Goal: Information Seeking & Learning: Learn about a topic

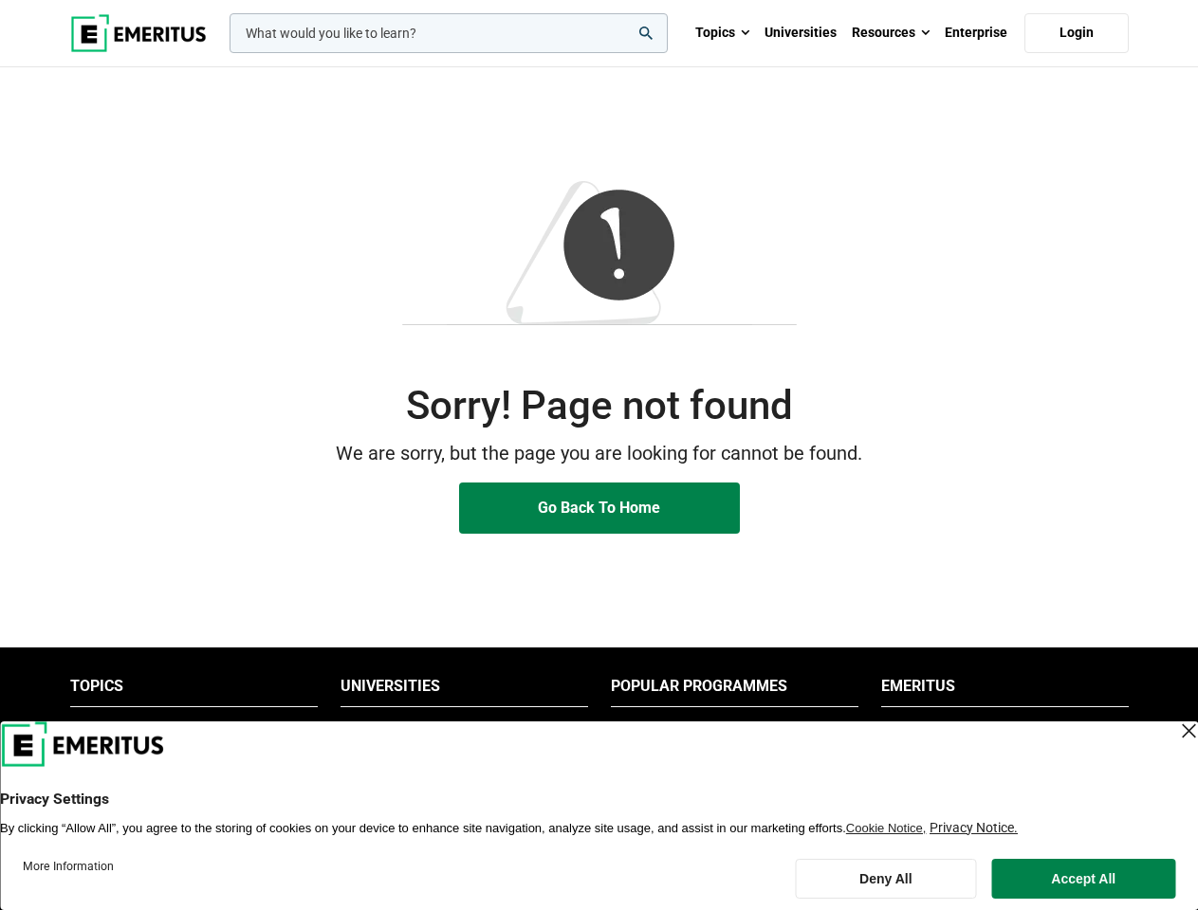
click at [598, 455] on p "We are sorry, but the page you are looking for cannot be found." at bounding box center [599, 453] width 1058 height 29
click at [449, 33] on input "woocommerce-product-search-field-0" at bounding box center [448, 33] width 438 height 40
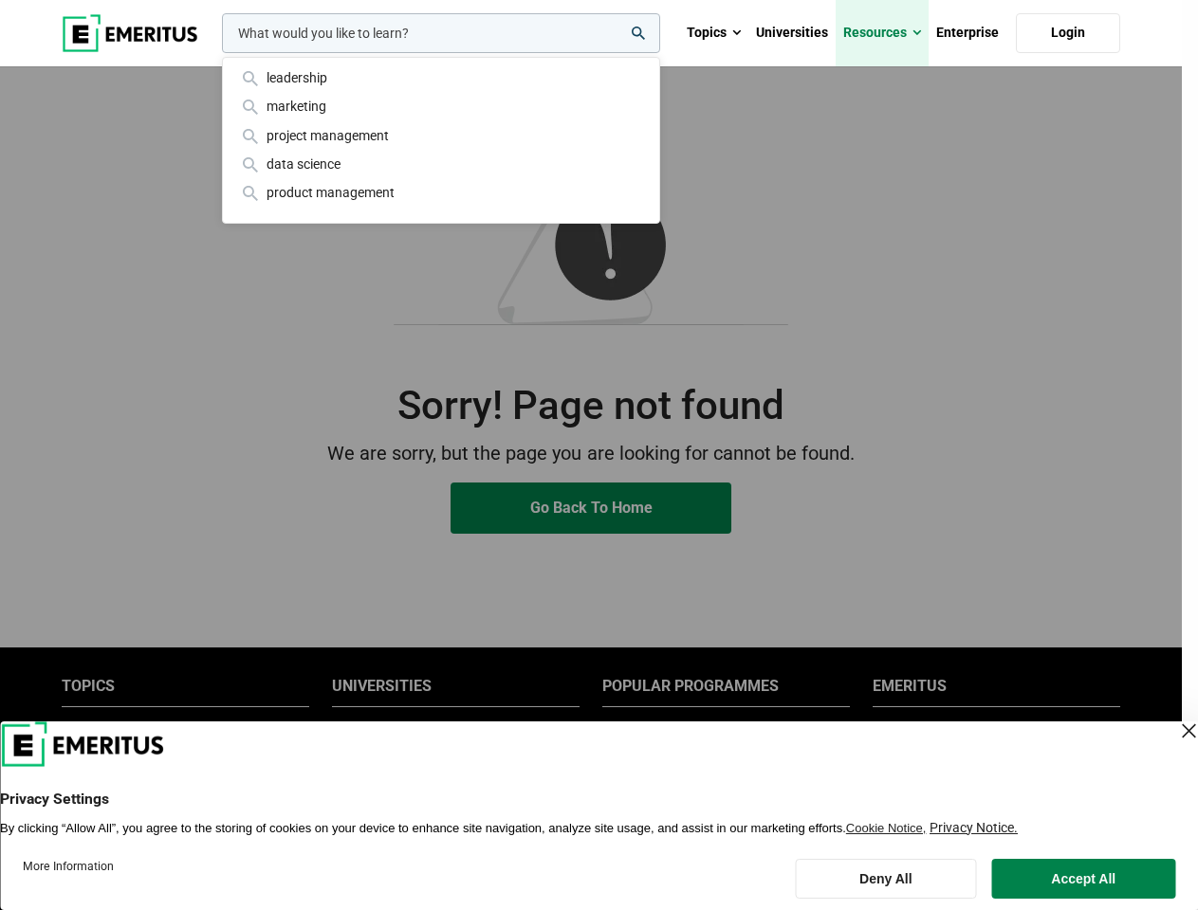
click at [890, 33] on link "Resources" at bounding box center [881, 33] width 93 height 66
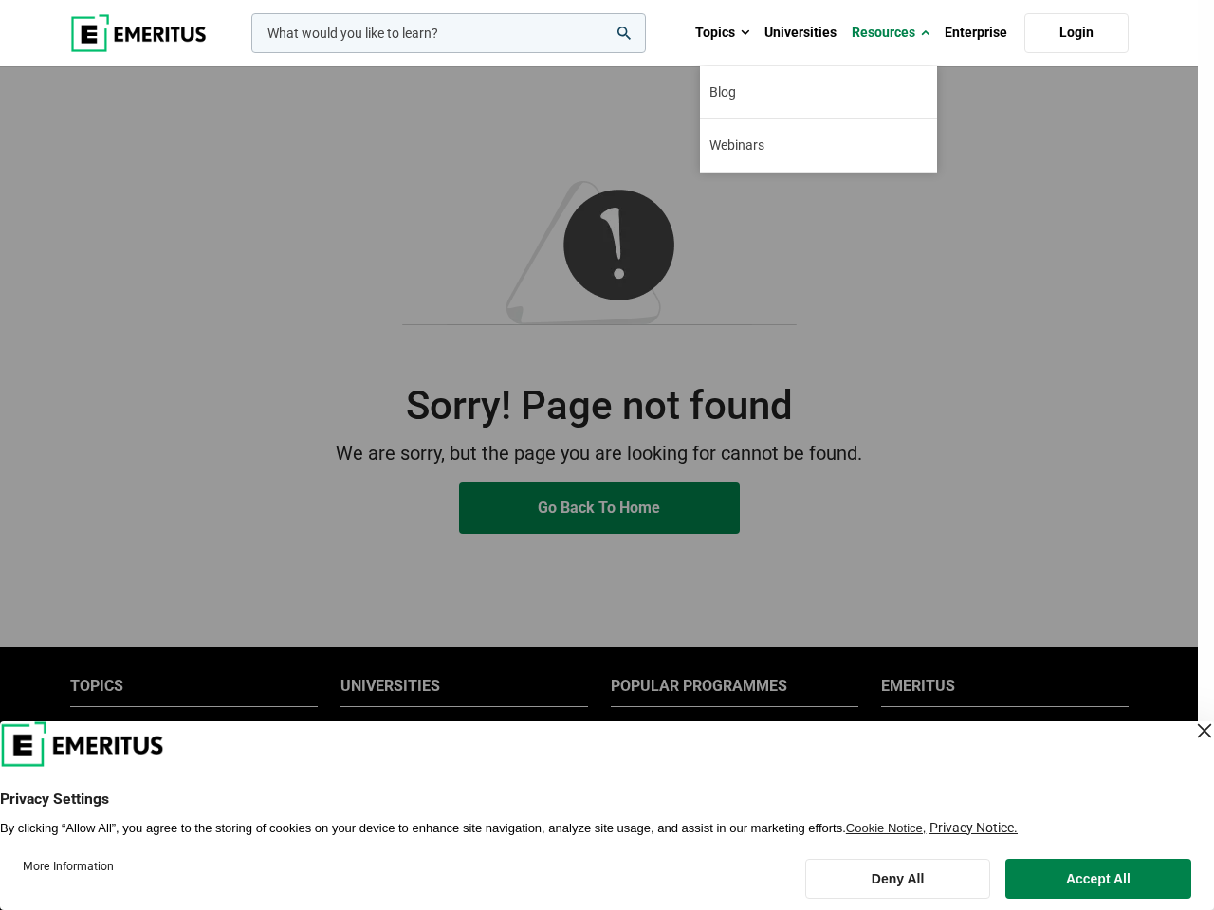
click at [464, 53] on div "leadership marketing project management data science product management" at bounding box center [446, 33] width 398 height 40
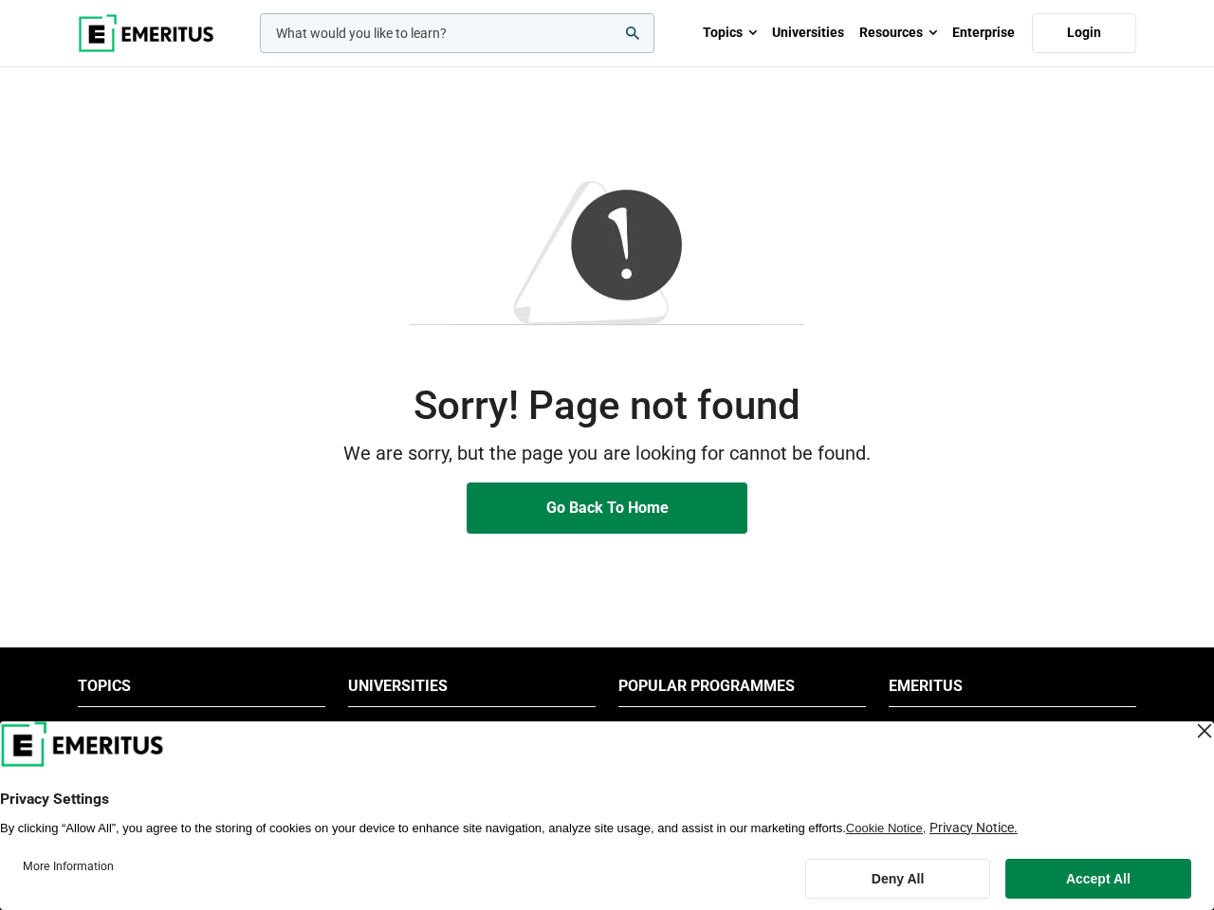
click at [734, 691] on li "Popular Programmes" at bounding box center [741, 691] width 247 height 30
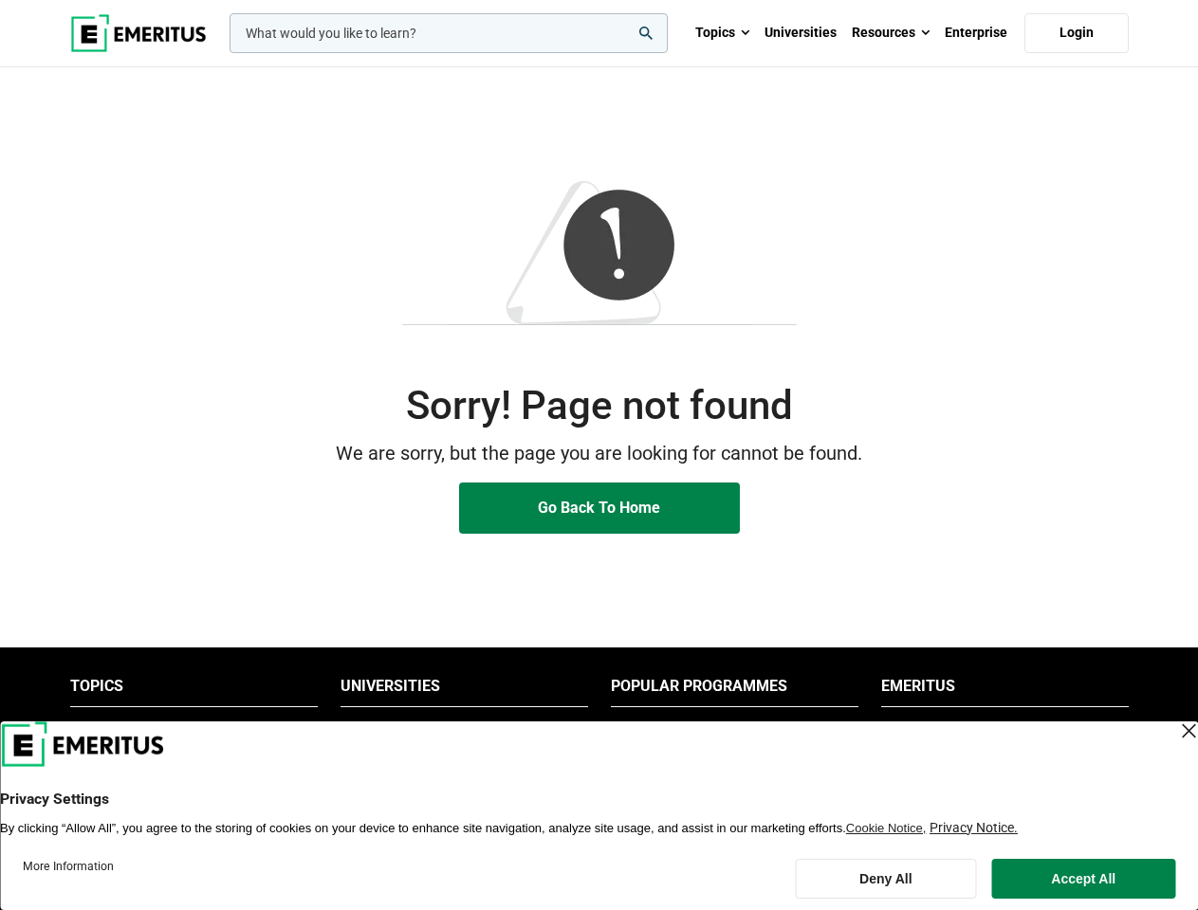
click at [1004, 691] on li "Emeritus" at bounding box center [1004, 691] width 247 height 30
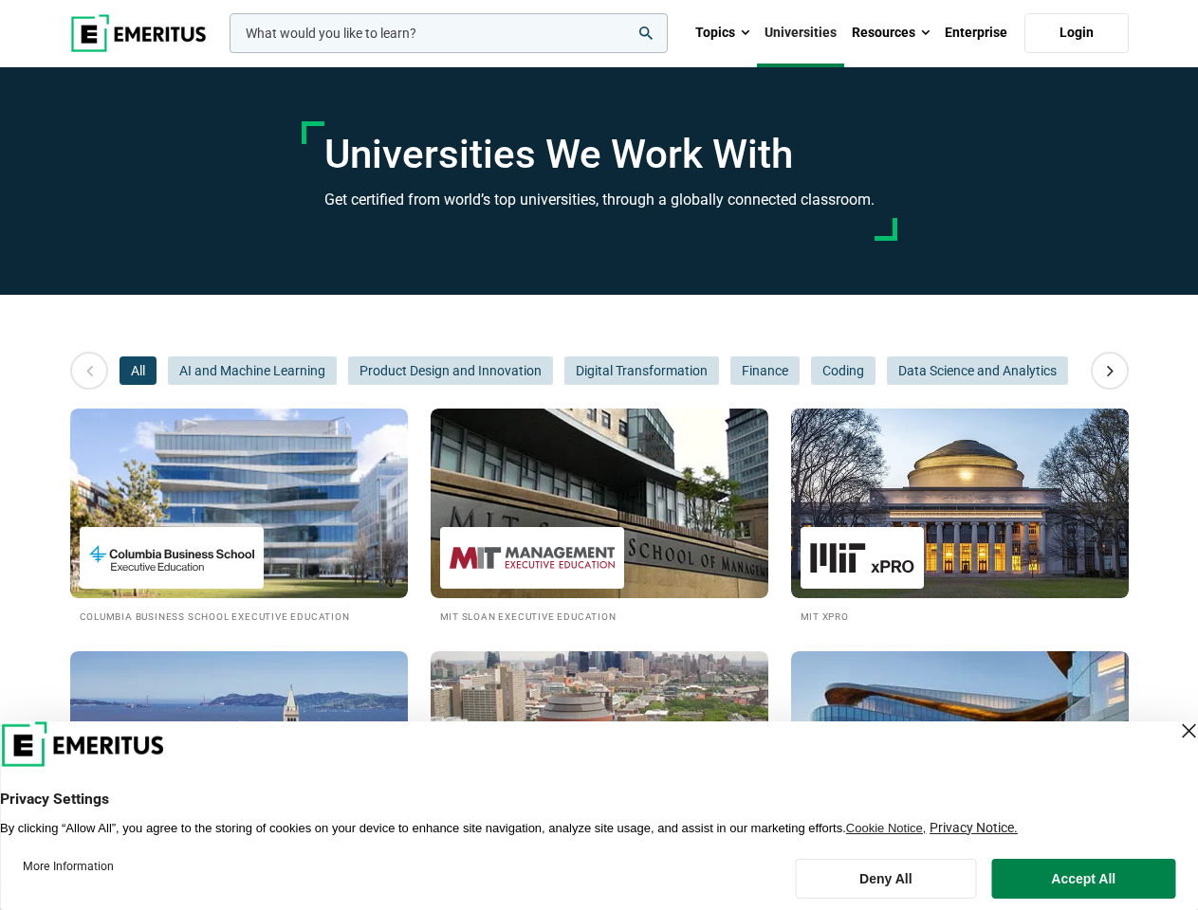
click at [449, 33] on input "woocommerce-product-search-field-0" at bounding box center [448, 33] width 438 height 40
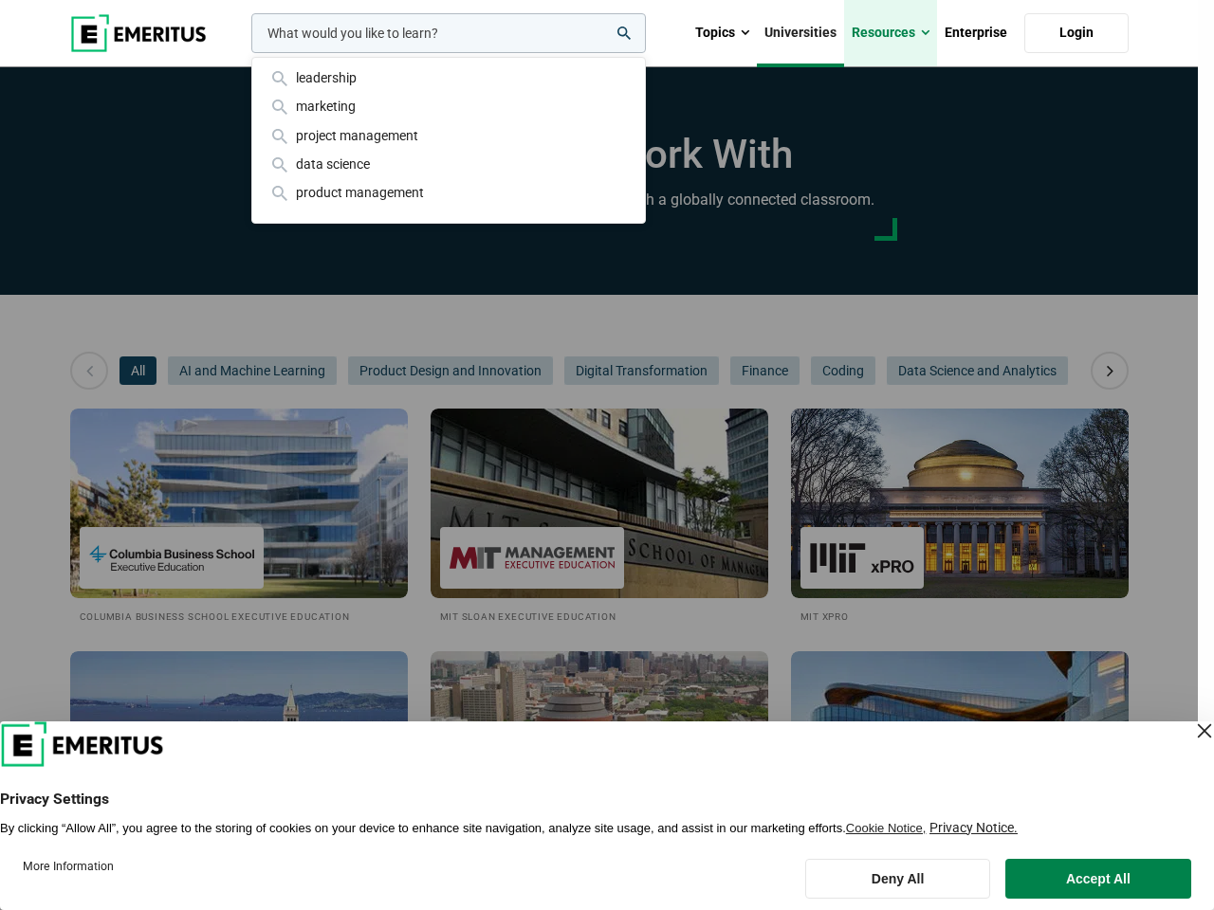
click at [890, 33] on link "Resources" at bounding box center [890, 33] width 93 height 66
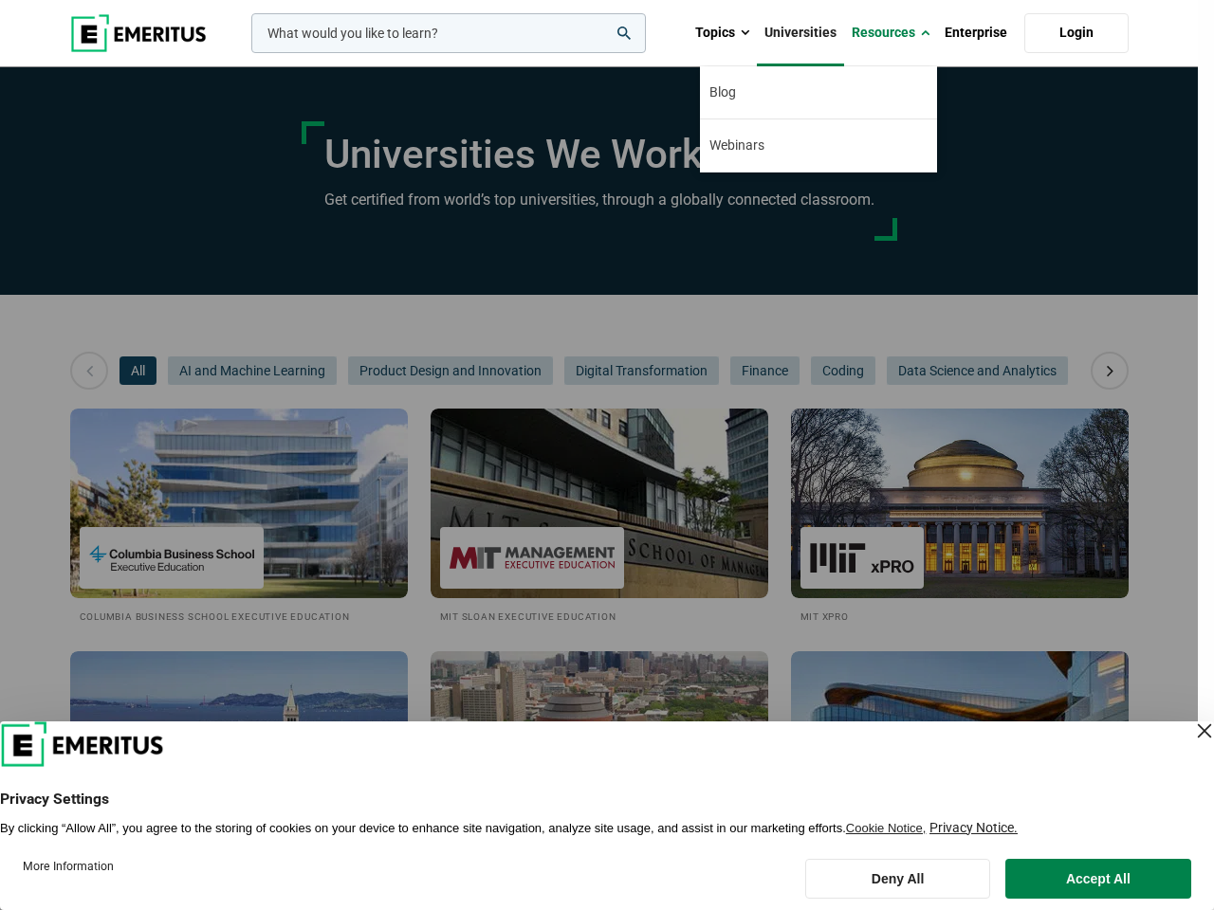
click at [247, 53] on div "leadership marketing project management data science product management" at bounding box center [446, 33] width 398 height 40
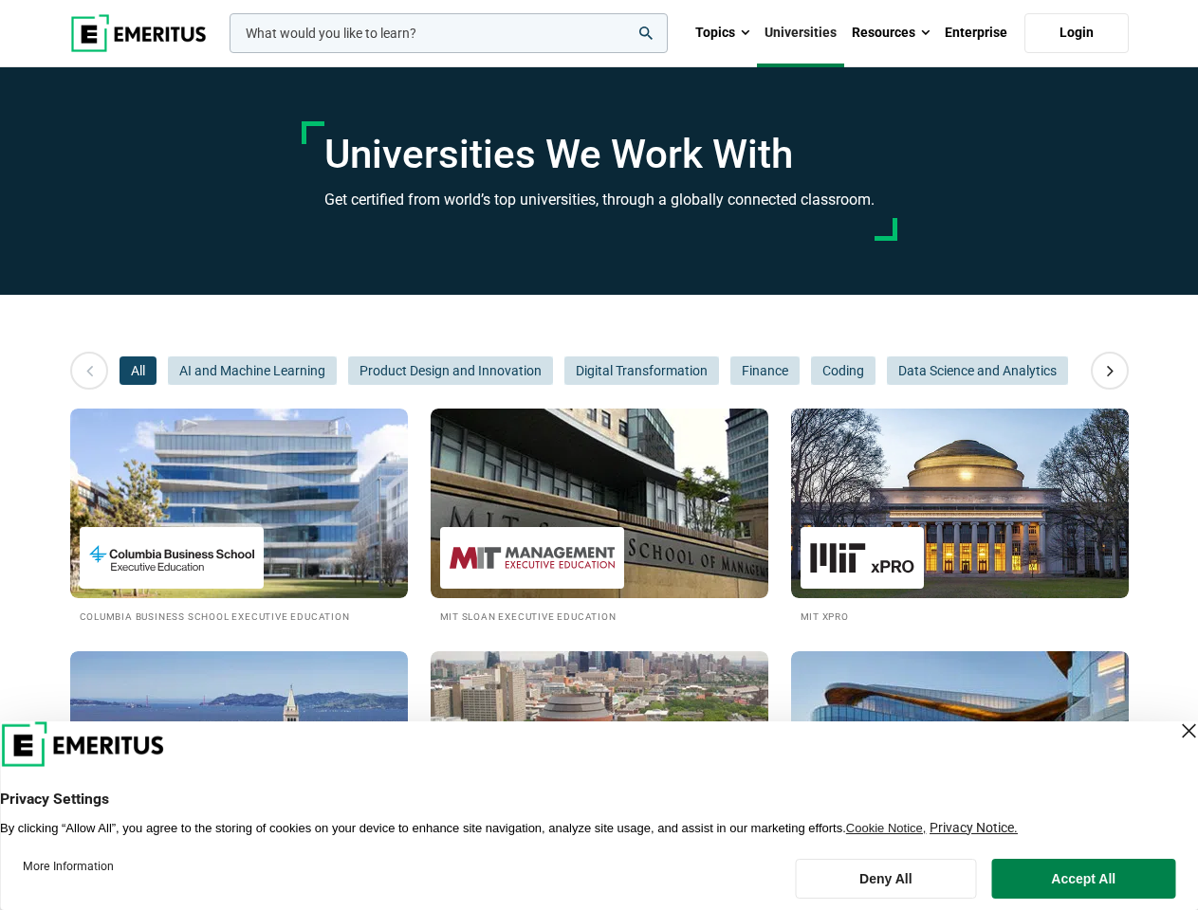
click at [1109, 371] on icon at bounding box center [1109, 371] width 33 height 34
click at [168, 371] on span "AI and Machine Learning" at bounding box center [252, 371] width 169 height 28
